Goal: Task Accomplishment & Management: Manage account settings

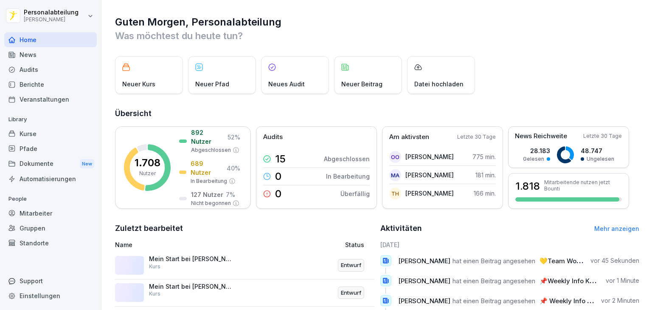
click at [52, 130] on div "Kurse" at bounding box center [50, 133] width 93 height 15
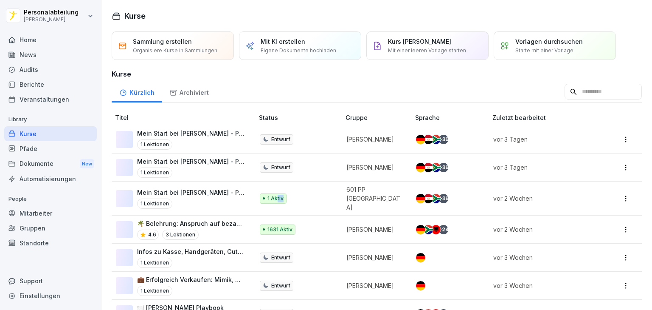
drag, startPoint x: 276, startPoint y: 191, endPoint x: 295, endPoint y: 195, distance: 19.5
click at [294, 195] on div "1 Aktiv" at bounding box center [296, 198] width 72 height 10
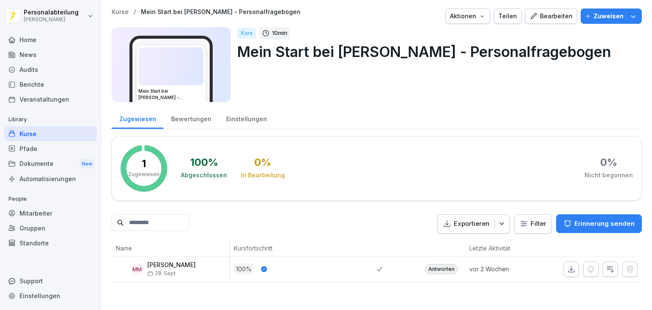
click at [39, 128] on div "Kurse" at bounding box center [50, 133] width 93 height 15
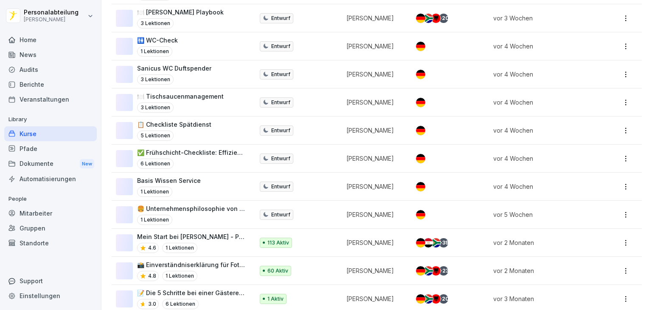
scroll to position [306, 0]
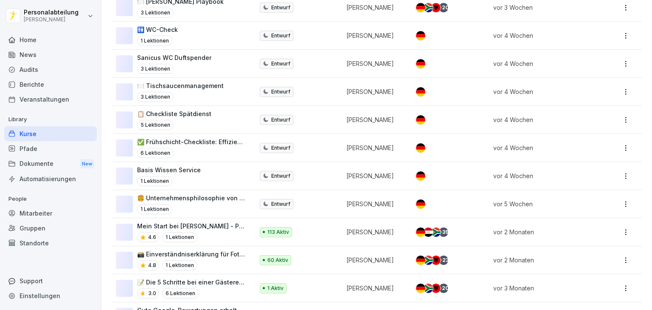
click at [276, 228] on p "113 Aktiv" at bounding box center [278, 232] width 22 height 8
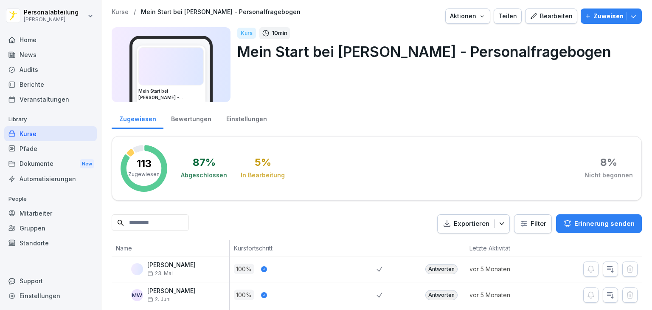
click at [178, 222] on input at bounding box center [150, 222] width 77 height 17
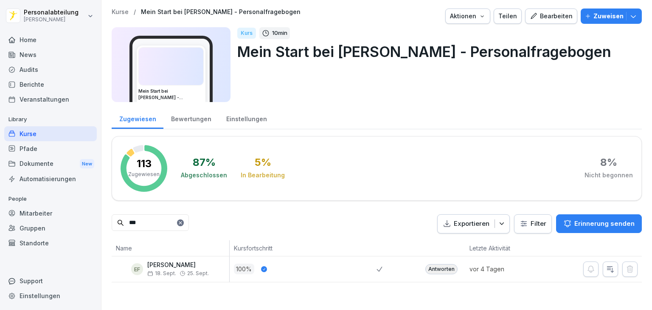
type input "***"
click at [439, 265] on div "Antworten" at bounding box center [441, 269] width 32 height 10
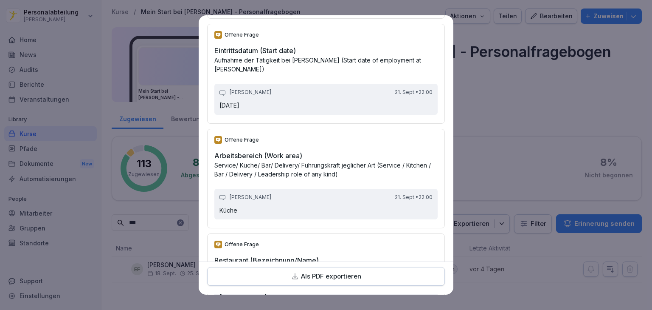
scroll to position [2479, 0]
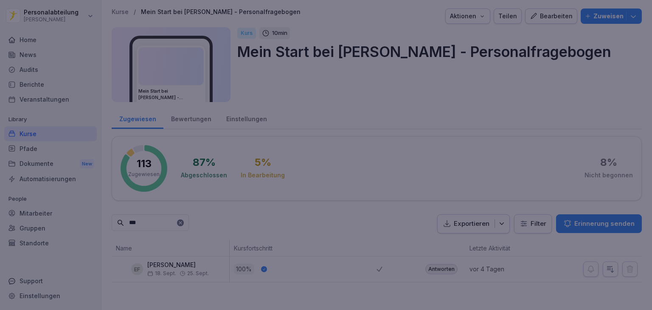
click at [185, 222] on div at bounding box center [326, 155] width 652 height 310
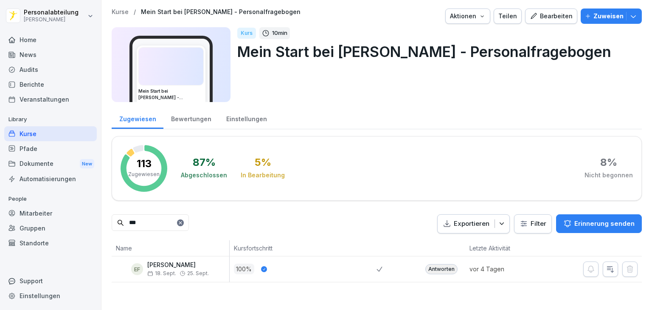
click at [439, 270] on div "Antworten" at bounding box center [441, 269] width 32 height 10
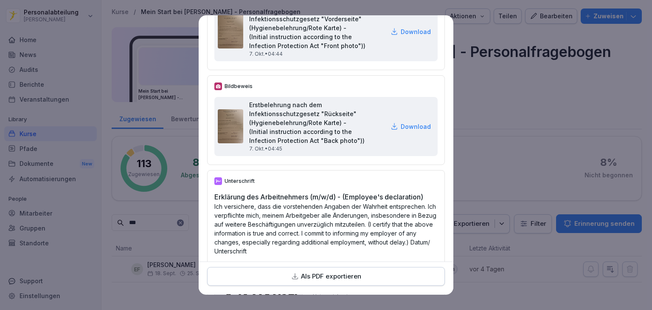
scroll to position [3193, 0]
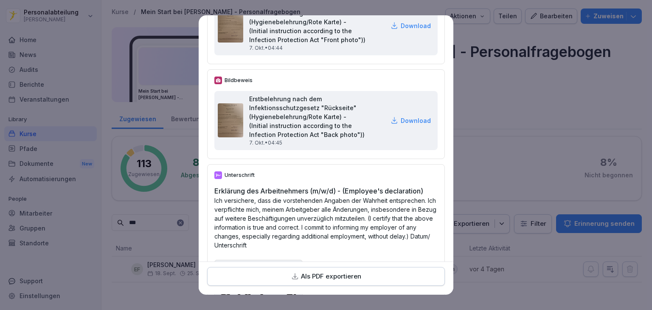
click at [404, 30] on p "Download" at bounding box center [416, 25] width 30 height 9
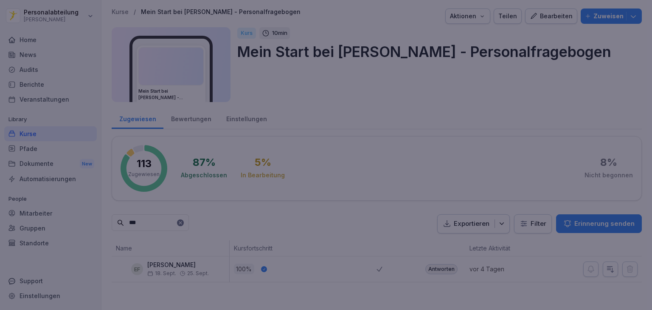
click at [500, 91] on div at bounding box center [326, 155] width 652 height 310
